Goal: Task Accomplishment & Management: Complete application form

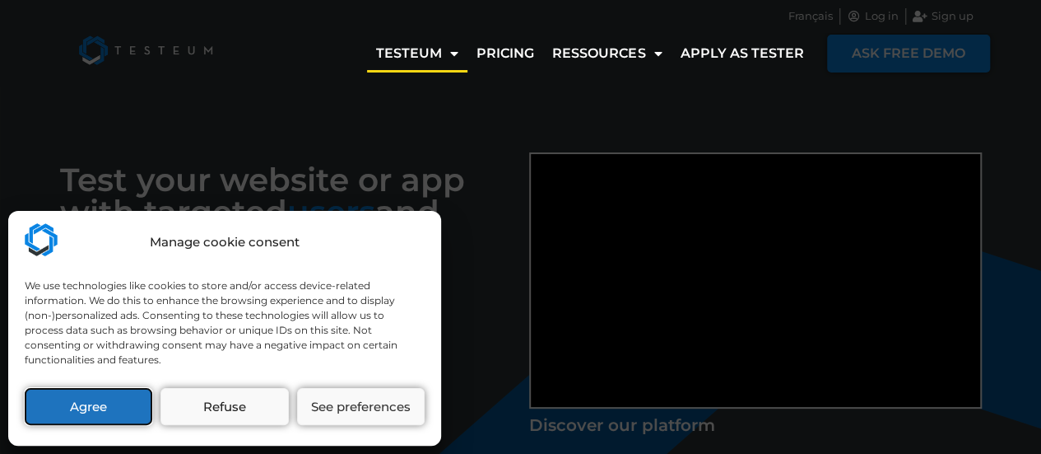
click at [119, 410] on button "Agree" at bounding box center [89, 406] width 128 height 37
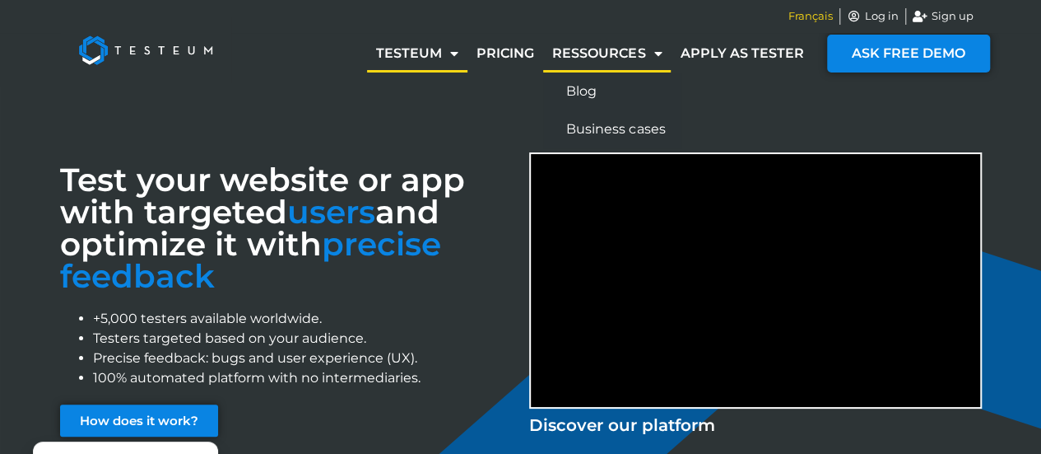
click at [809, 19] on span "Français" at bounding box center [811, 16] width 44 height 16
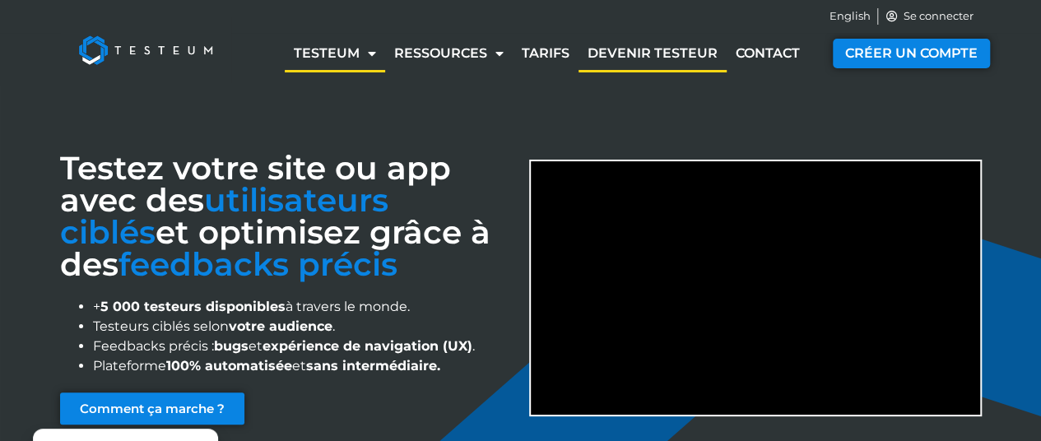
click at [678, 51] on link "Devenir testeur" at bounding box center [653, 54] width 148 height 38
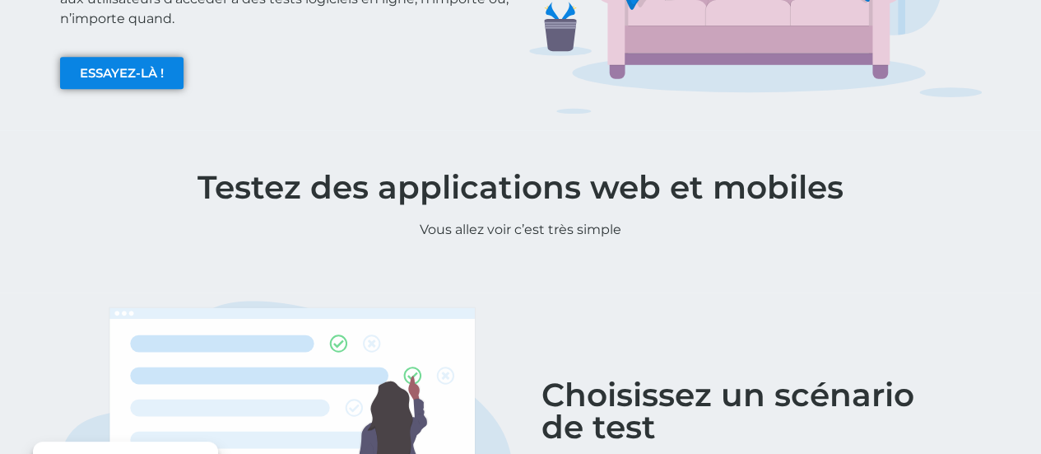
scroll to position [329, 0]
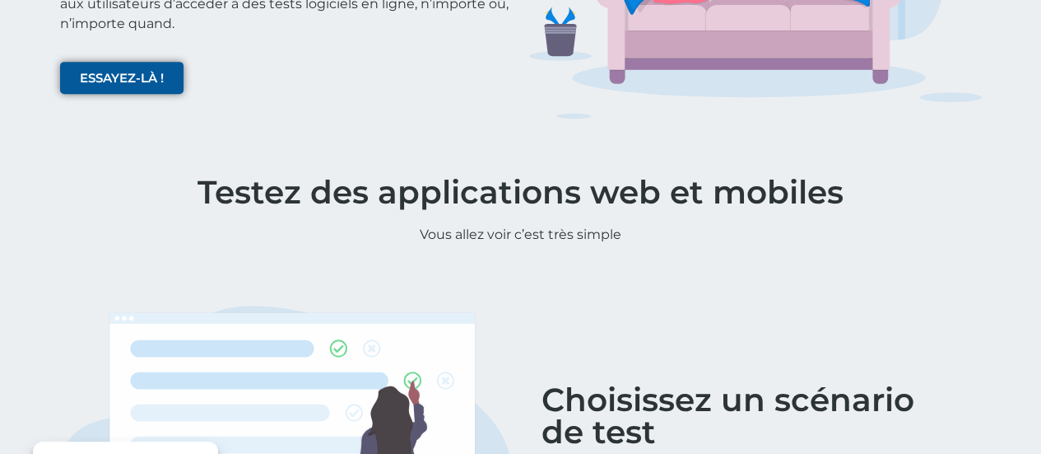
click at [132, 84] on span "ESSAYEZ-LÀ !" at bounding box center [122, 78] width 84 height 12
